Goal: Information Seeking & Learning: Learn about a topic

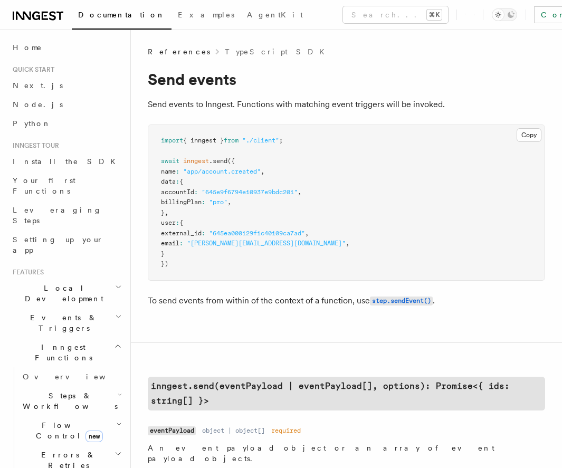
click at [90, 15] on span "Documentation" at bounding box center [121, 15] width 87 height 8
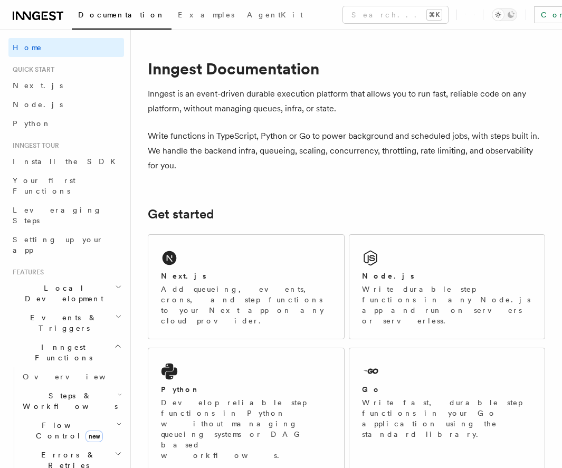
click at [38, 18] on icon at bounding box center [36, 16] width 8 height 8
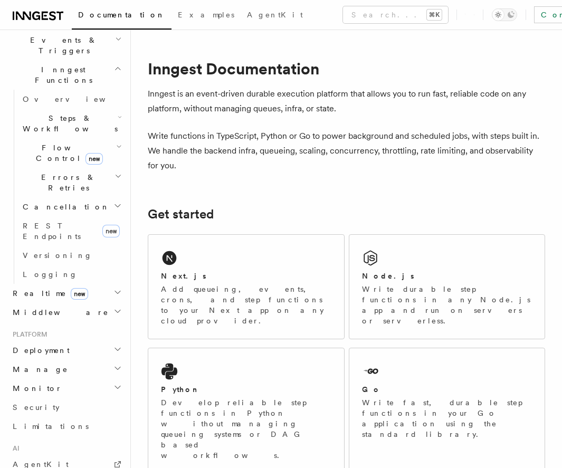
scroll to position [278, 0]
click at [41, 459] on span "AgentKit" at bounding box center [41, 463] width 56 height 8
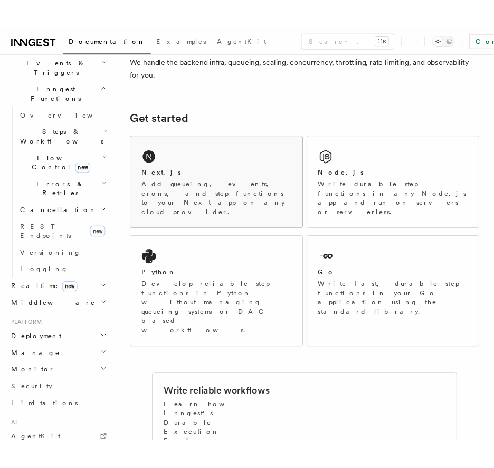
scroll to position [107, 0]
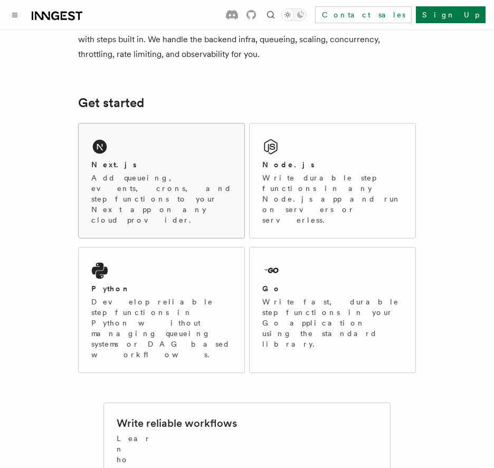
click at [139, 173] on p "Add queueing, events, crons, and step functions to your Next app on any cloud p…" at bounding box center [161, 198] width 140 height 53
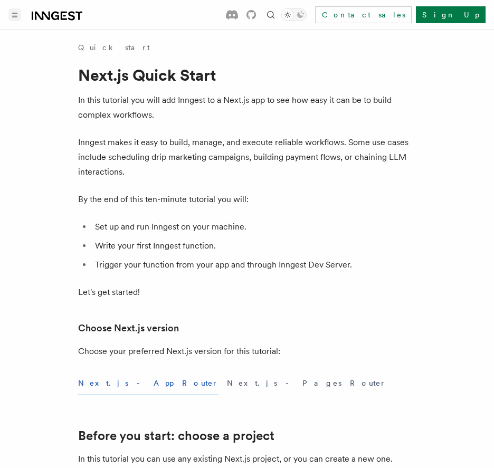
click at [16, 17] on icon "Toggle navigation" at bounding box center [14, 15] width 5 height 5
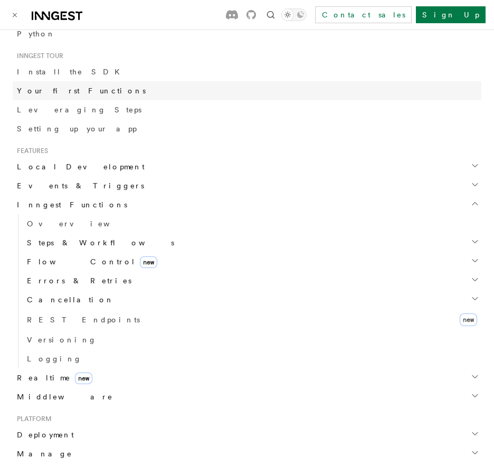
scroll to position [189, 0]
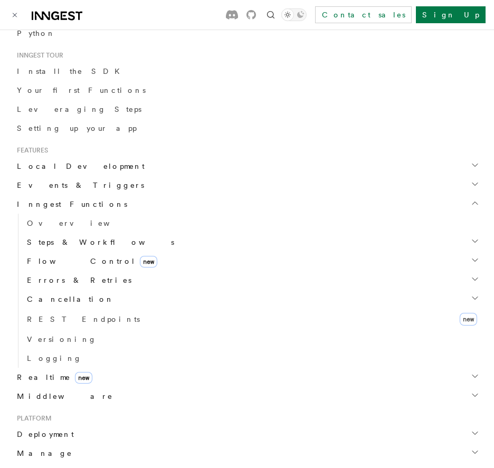
click at [55, 242] on span "Steps & Workflows" at bounding box center [98, 242] width 151 height 11
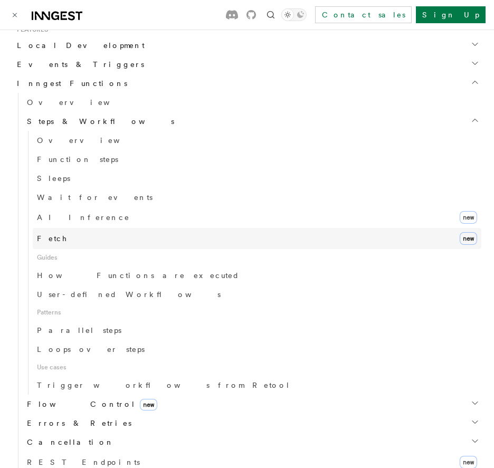
scroll to position [315, 0]
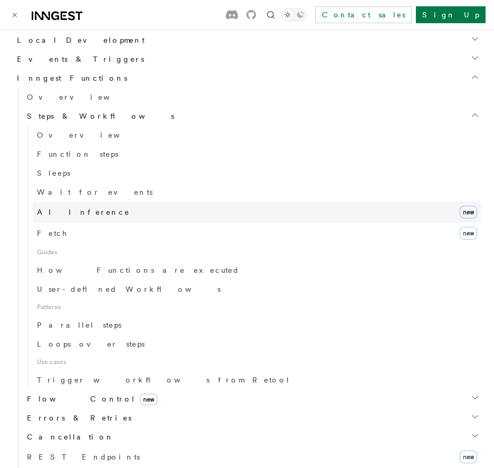
click at [69, 214] on span "AI Inference" at bounding box center [83, 212] width 93 height 8
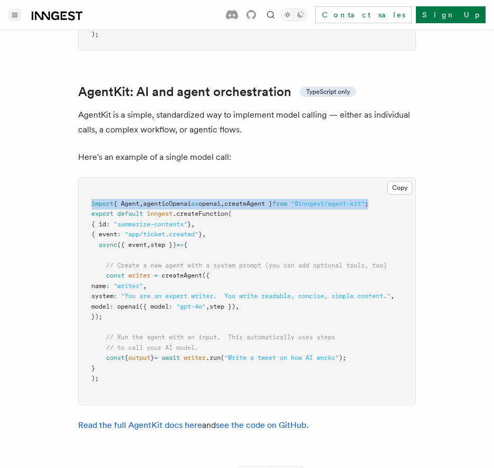
scroll to position [0, 23]
drag, startPoint x: 92, startPoint y: 177, endPoint x: 409, endPoint y: 176, distance: 316.9
click at [409, 178] on pre "import { Agent , agenticOpenai as openai , createAgent } from "@inngest/agent-k…" at bounding box center [247, 291] width 336 height 227
copy span "import { Agent , agenticOpenai as openai , createAgent } from "@inngest/agent-k…"
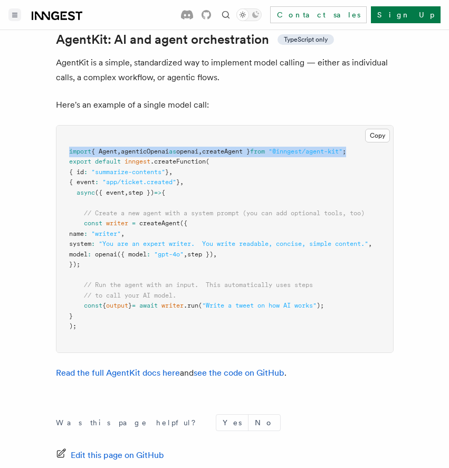
scroll to position [3189, 0]
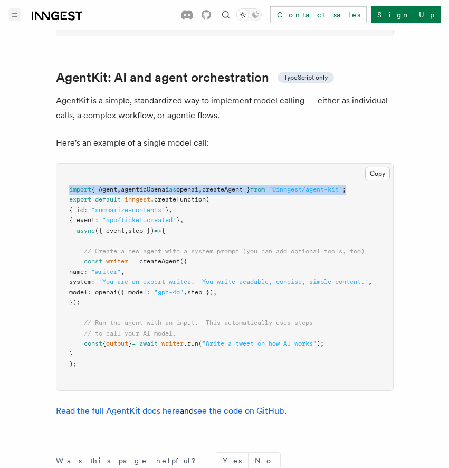
drag, startPoint x: 85, startPoint y: 236, endPoint x: 104, endPoint y: 280, distance: 48.2
click at [104, 280] on pre "import { Agent , agenticOpenai as openai , createAgent } from "@inngest/agent-k…" at bounding box center [224, 276] width 336 height 227
copy code "const writer = createAgent ({ name : "writer" , system : "You are an expert wri…"
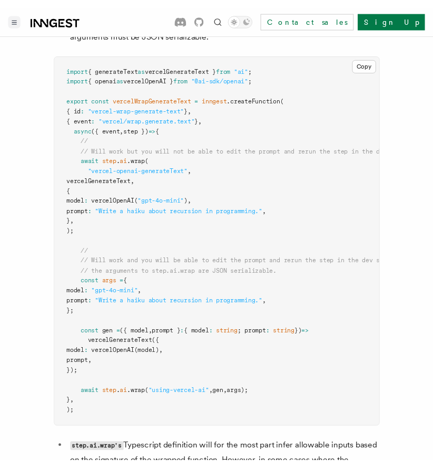
scroll to position [3252, 0]
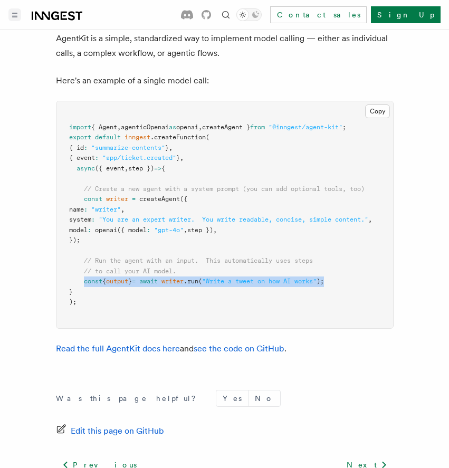
drag, startPoint x: 85, startPoint y: 255, endPoint x: 350, endPoint y: 255, distance: 264.2
click at [350, 255] on pre "import { Agent , agenticOpenai as openai , createAgent } from "@inngest/agent-k…" at bounding box center [224, 214] width 336 height 227
copy span "const { output } = await writer .run ( "Write a tweet on how AI works" );"
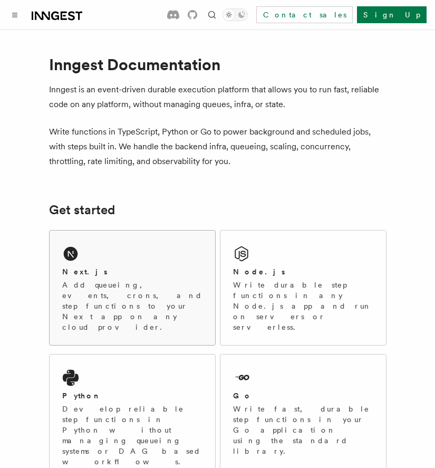
click at [136, 260] on div "Next.js Add queueing, events, crons, and step functions to your Next app on any…" at bounding box center [133, 287] width 166 height 114
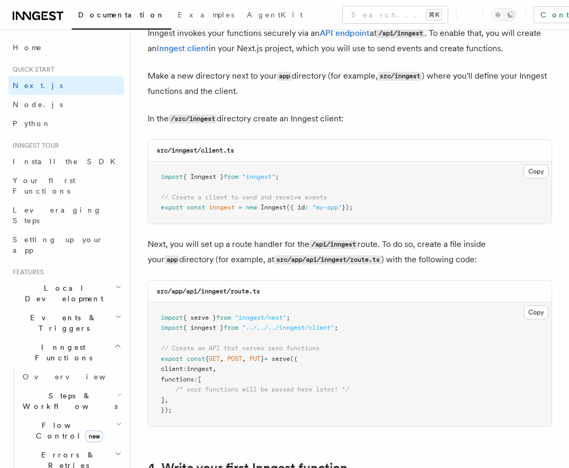
scroll to position [1511, 0]
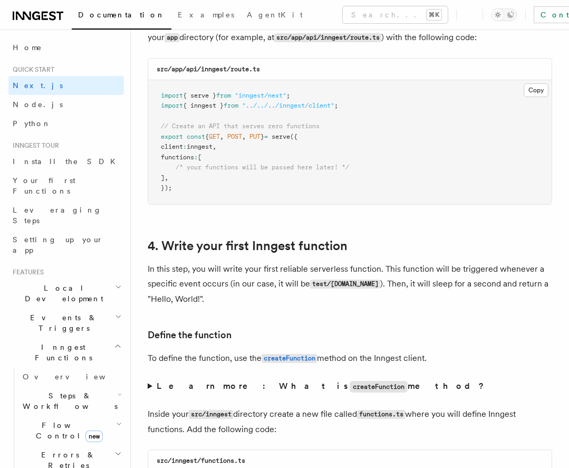
click at [53, 342] on span "Inngest Functions" at bounding box center [60, 352] width 105 height 21
click at [52, 342] on span "Inngest Functions" at bounding box center [60, 352] width 105 height 21
click at [52, 372] on span "Overview" at bounding box center [77, 376] width 109 height 8
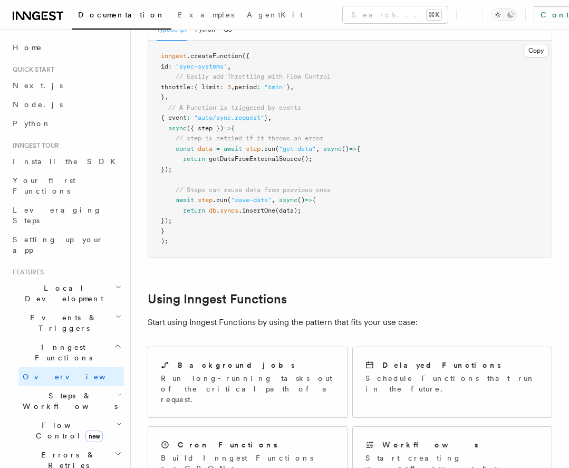
scroll to position [283, 0]
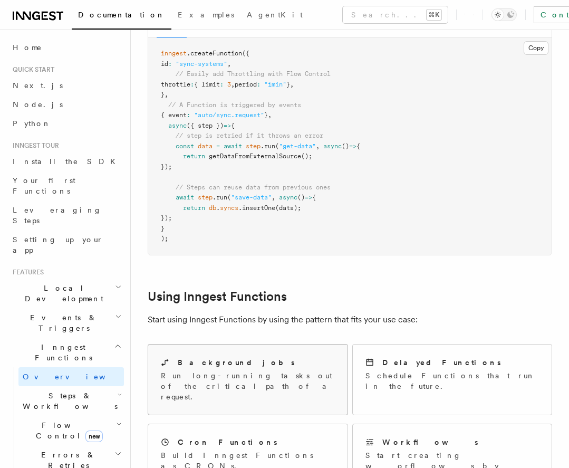
click at [240, 370] on p "Run long-running tasks out of the critical path of a request." at bounding box center [248, 386] width 174 height 32
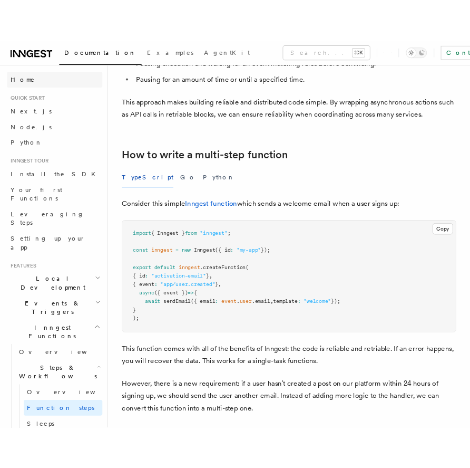
scroll to position [266, 0]
